Goal: Transaction & Acquisition: Purchase product/service

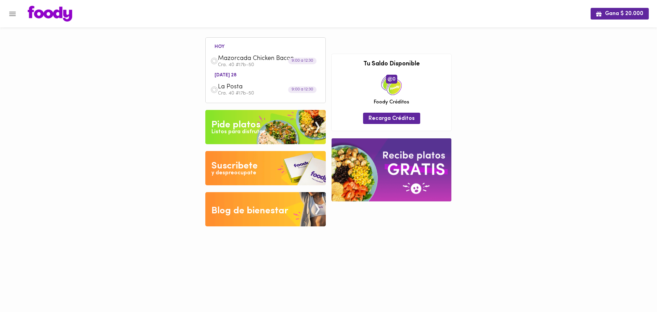
click at [267, 57] on span "Mazorcada Chicken Bacon" at bounding box center [257, 59] width 79 height 8
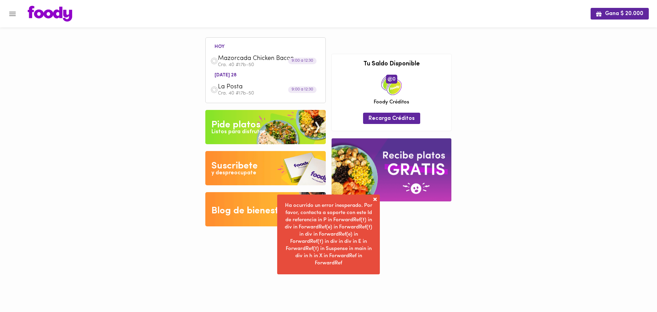
click at [374, 198] on span at bounding box center [374, 199] width 7 height 7
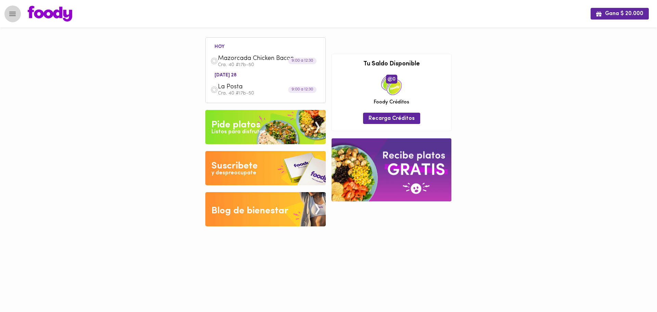
click at [15, 13] on icon "Menu" at bounding box center [12, 14] width 9 height 9
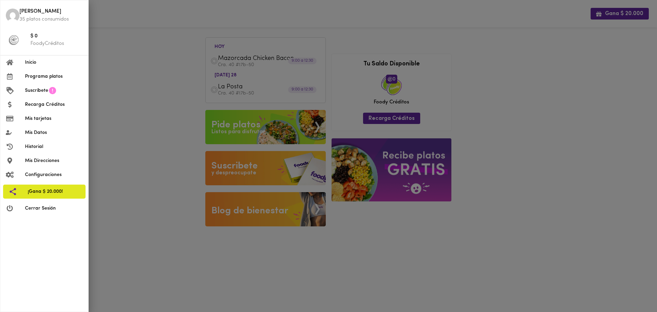
drag, startPoint x: 133, startPoint y: 70, endPoint x: 139, endPoint y: 71, distance: 5.5
click at [133, 70] on div at bounding box center [328, 156] width 657 height 312
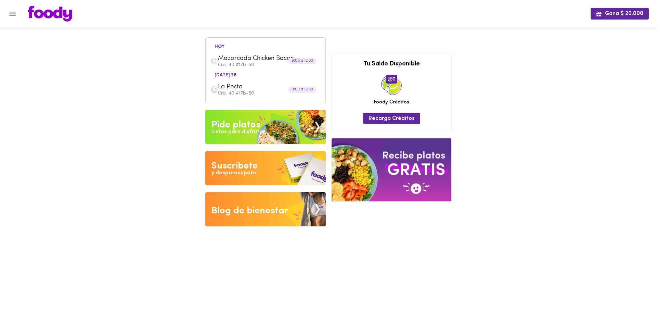
click at [233, 59] on span "Mazorcada Chicken Bacon" at bounding box center [257, 59] width 79 height 8
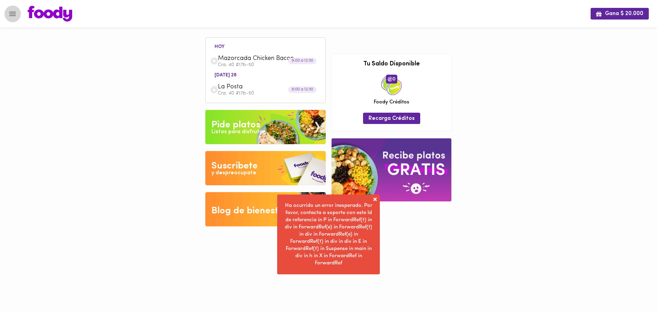
click at [13, 9] on button "Menu" at bounding box center [12, 13] width 17 height 17
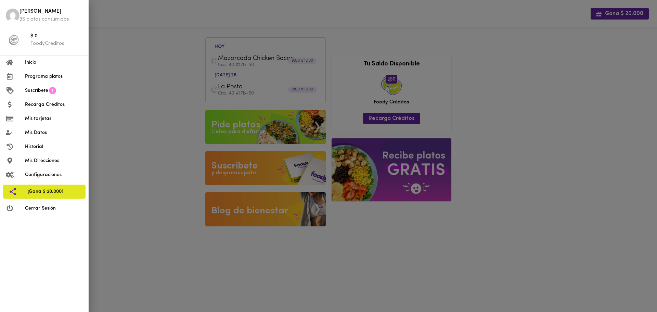
click at [638, 247] on div at bounding box center [328, 156] width 657 height 312
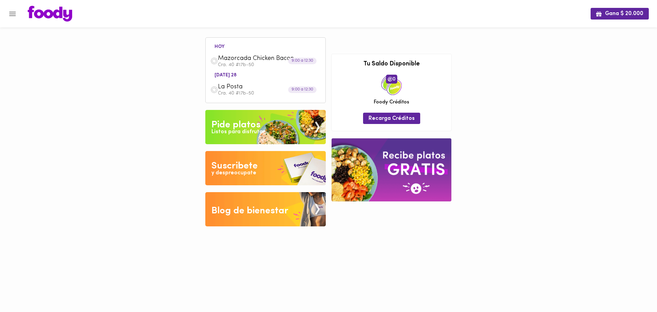
click at [238, 127] on div "Pide platos" at bounding box center [235, 125] width 49 height 14
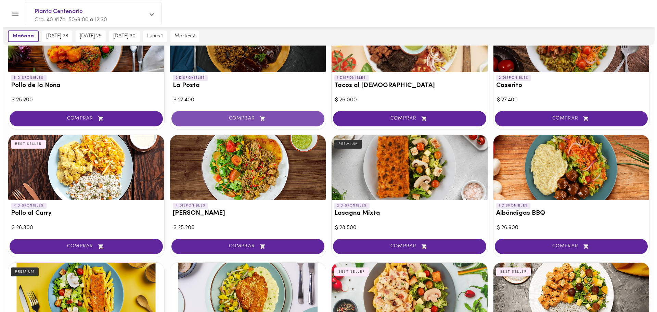
scroll to position [228, 0]
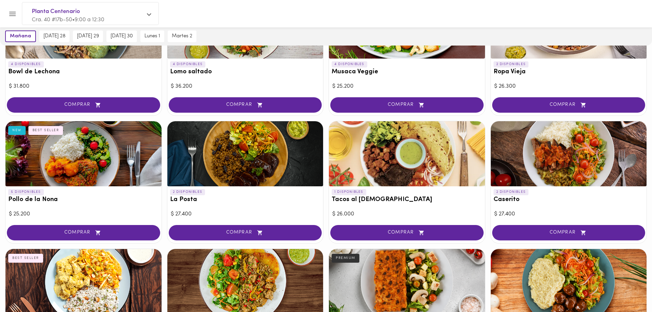
click at [248, 157] on div at bounding box center [245, 153] width 156 height 65
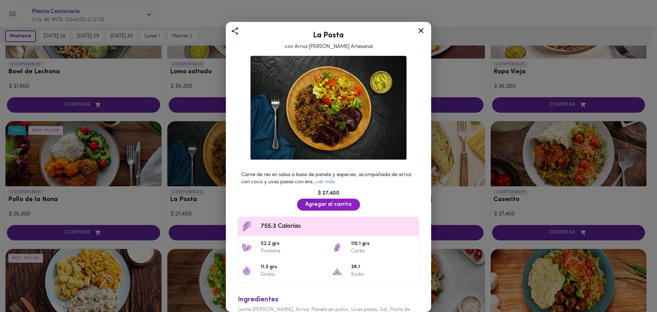
click at [334, 179] on link "ver más" at bounding box center [325, 181] width 18 height 5
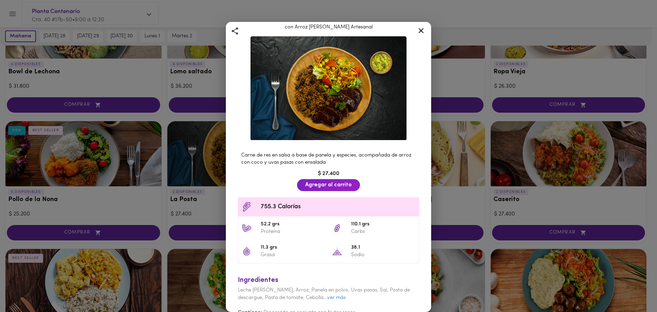
scroll to position [30, 0]
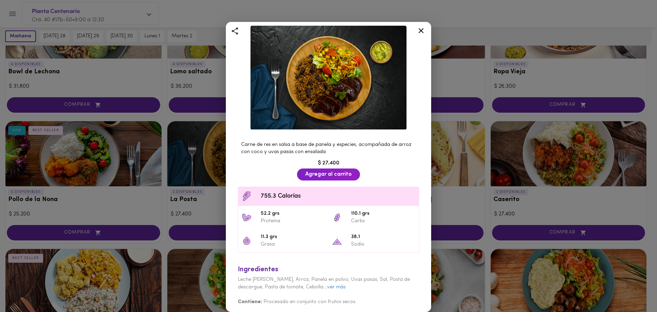
click at [422, 32] on icon at bounding box center [421, 30] width 9 height 9
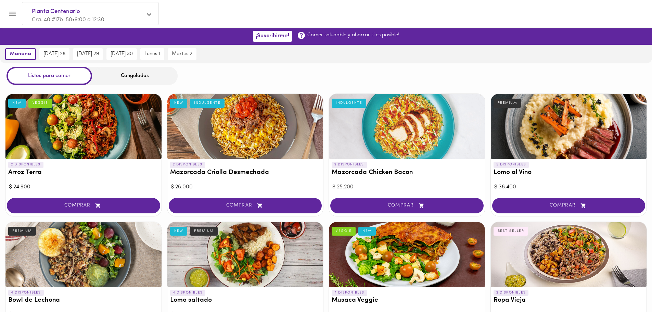
click at [384, 138] on div at bounding box center [407, 126] width 156 height 65
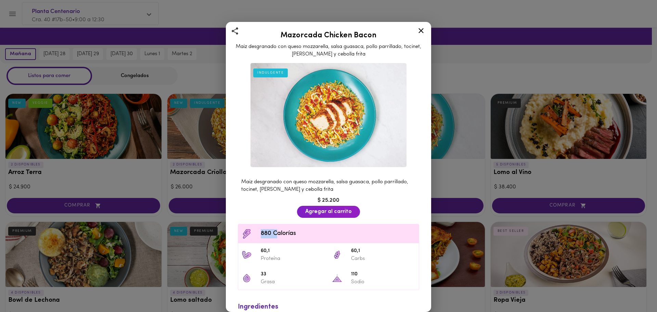
drag, startPoint x: 262, startPoint y: 231, endPoint x: 278, endPoint y: 229, distance: 16.4
click at [278, 229] on span "880 Calorías" at bounding box center [338, 233] width 155 height 9
drag, startPoint x: 263, startPoint y: 248, endPoint x: 283, endPoint y: 246, distance: 20.0
click at [283, 247] on span "60,1" at bounding box center [293, 251] width 64 height 8
drag, startPoint x: 347, startPoint y: 247, endPoint x: 364, endPoint y: 245, distance: 16.9
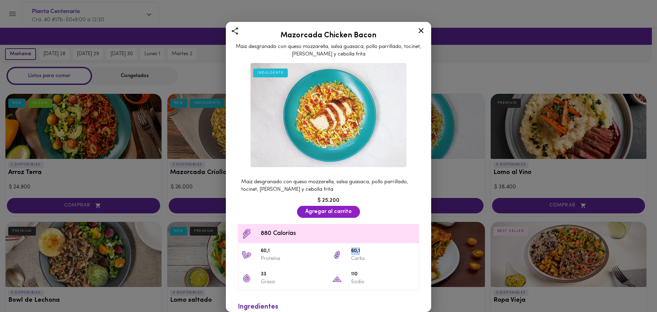
click at [364, 245] on li "60,1 Carbs" at bounding box center [373, 254] width 90 height 23
drag, startPoint x: 259, startPoint y: 270, endPoint x: 276, endPoint y: 269, distance: 17.5
click at [276, 269] on li "33 Grasa" at bounding box center [283, 277] width 90 height 23
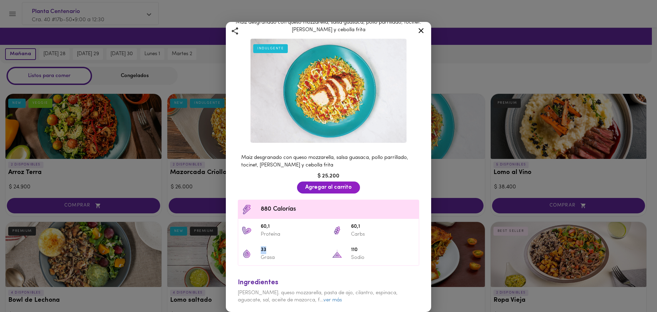
scroll to position [37, 0]
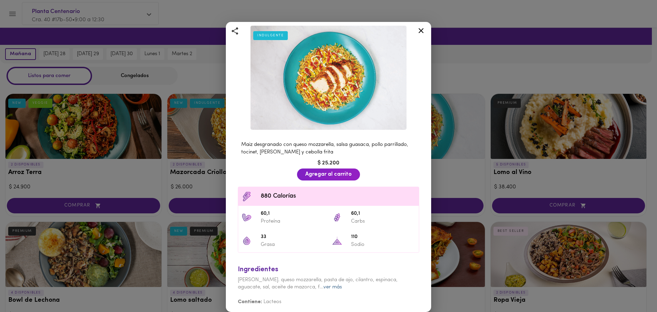
click at [323, 286] on link "ver más" at bounding box center [332, 286] width 18 height 5
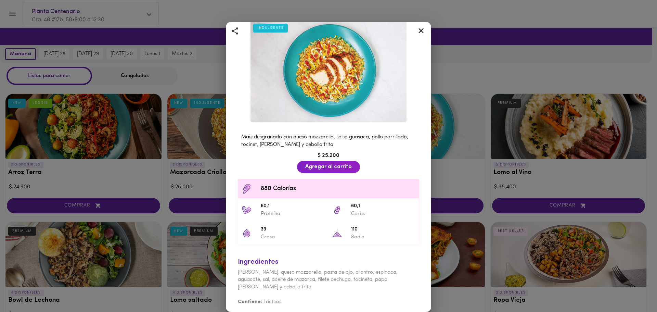
click at [422, 29] on icon at bounding box center [420, 30] width 5 height 5
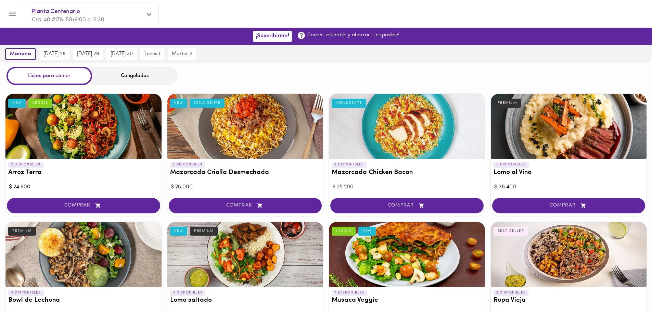
click at [460, 48] on div "[DATE] [DATE] 28 [DATE] 29 [DATE] 30 [DATE] 1 [DATE] 2" at bounding box center [326, 54] width 652 height 18
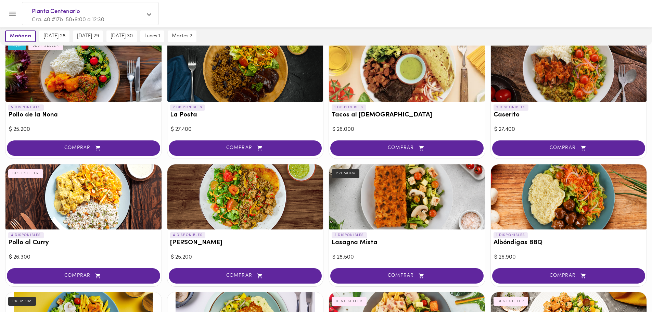
scroll to position [342, 0]
